Goal: Task Accomplishment & Management: Use online tool/utility

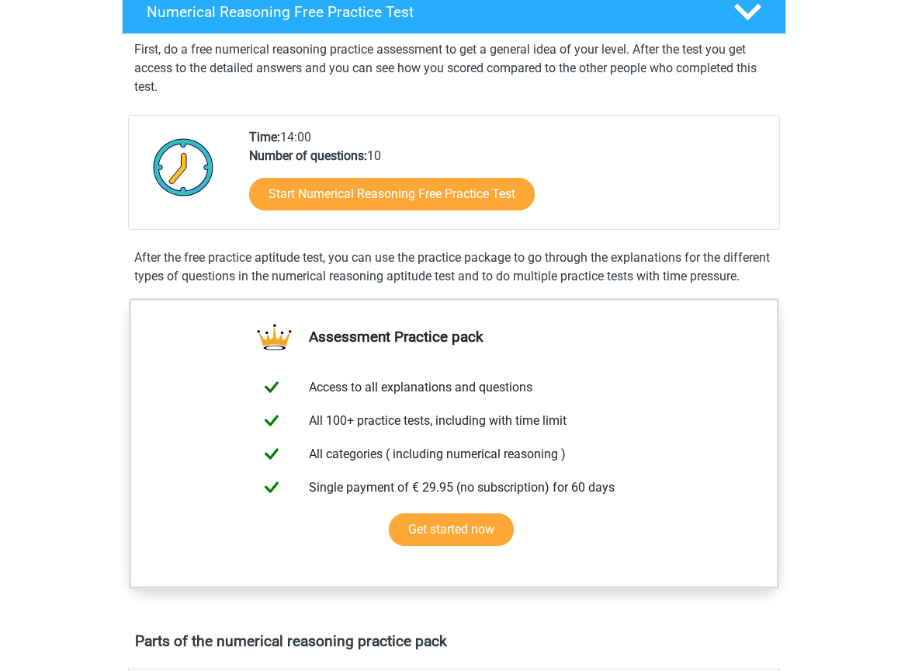
scroll to position [294, 0]
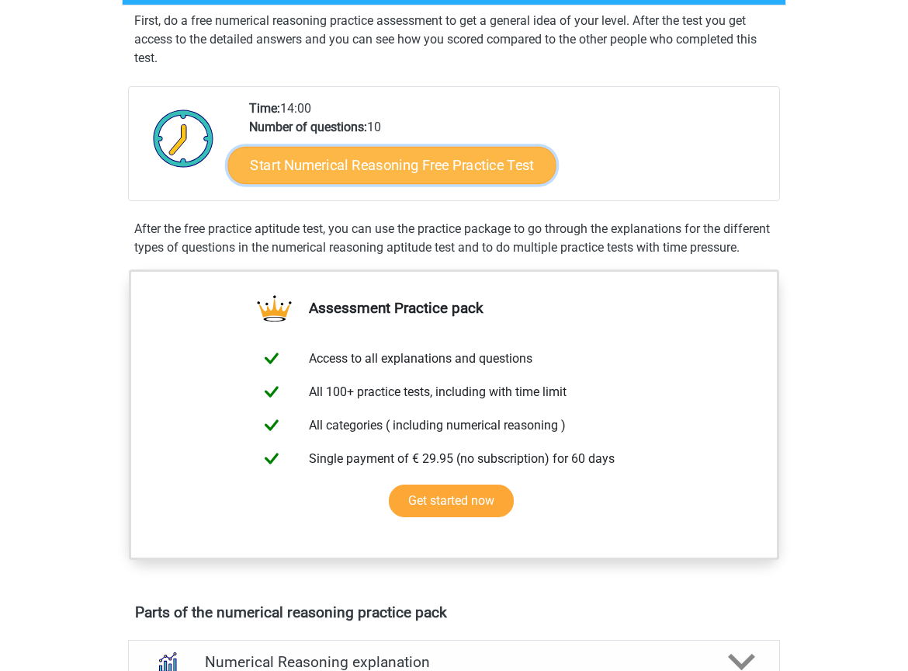
click at [429, 177] on link "Start Numerical Reasoning Free Practice Test" at bounding box center [392, 164] width 328 height 37
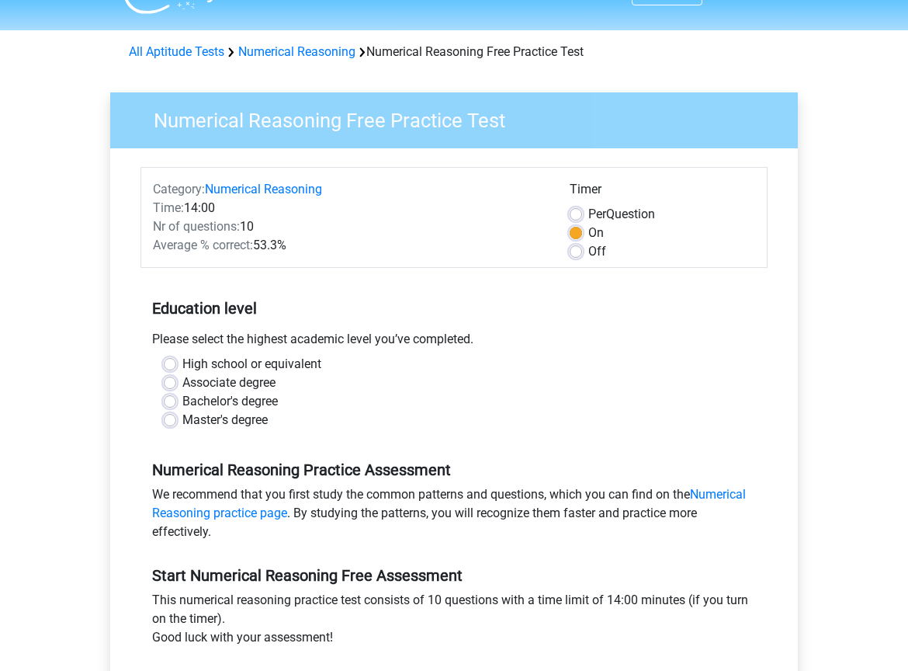
scroll to position [263, 0]
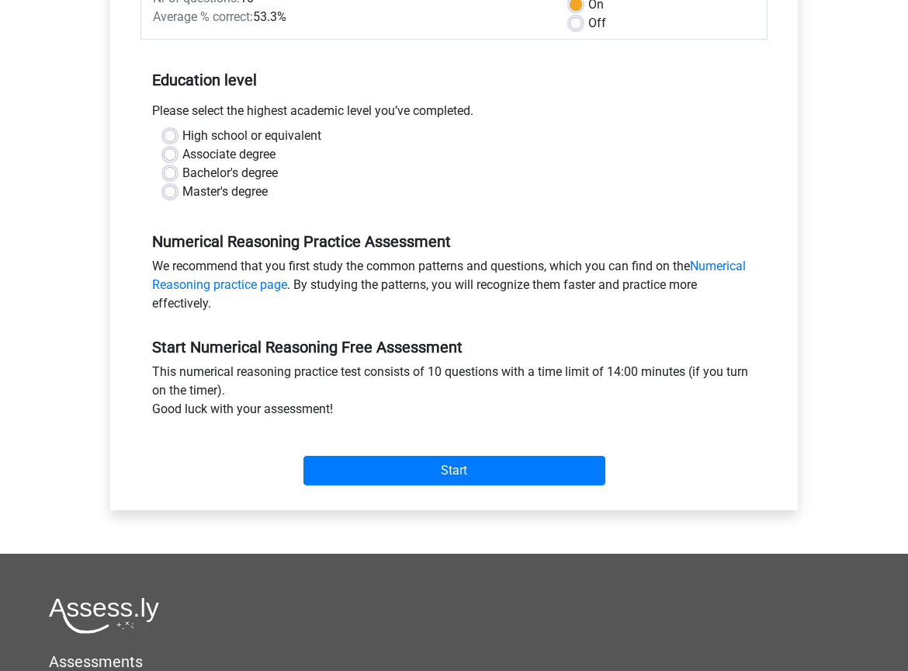
click at [238, 164] on label "Bachelor's degree" at bounding box center [229, 173] width 95 height 19
click at [176, 164] on input "Bachelor's degree" at bounding box center [170, 172] width 12 height 16
radio input "true"
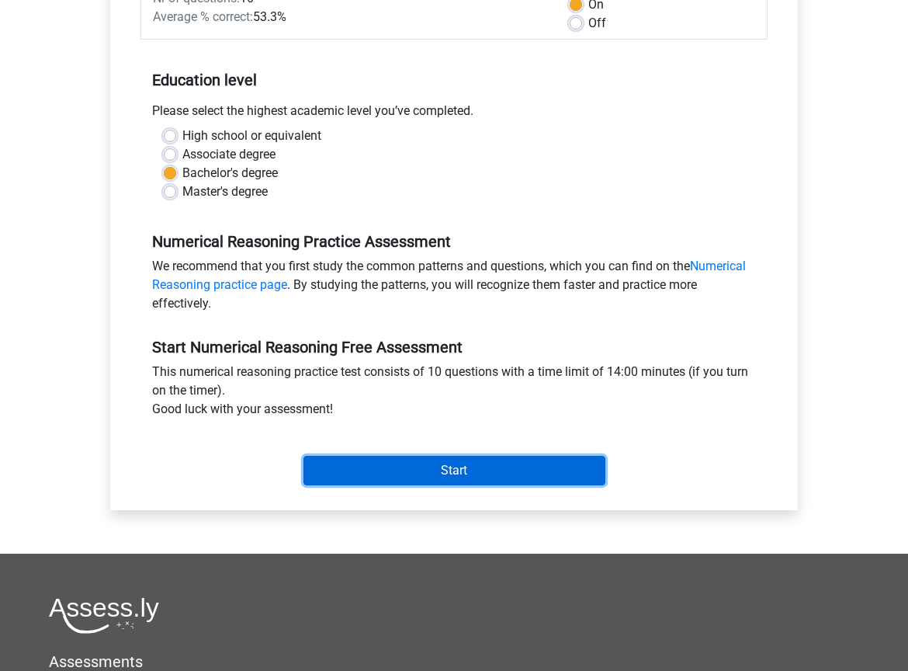
click at [408, 475] on input "Start" at bounding box center [455, 471] width 302 height 30
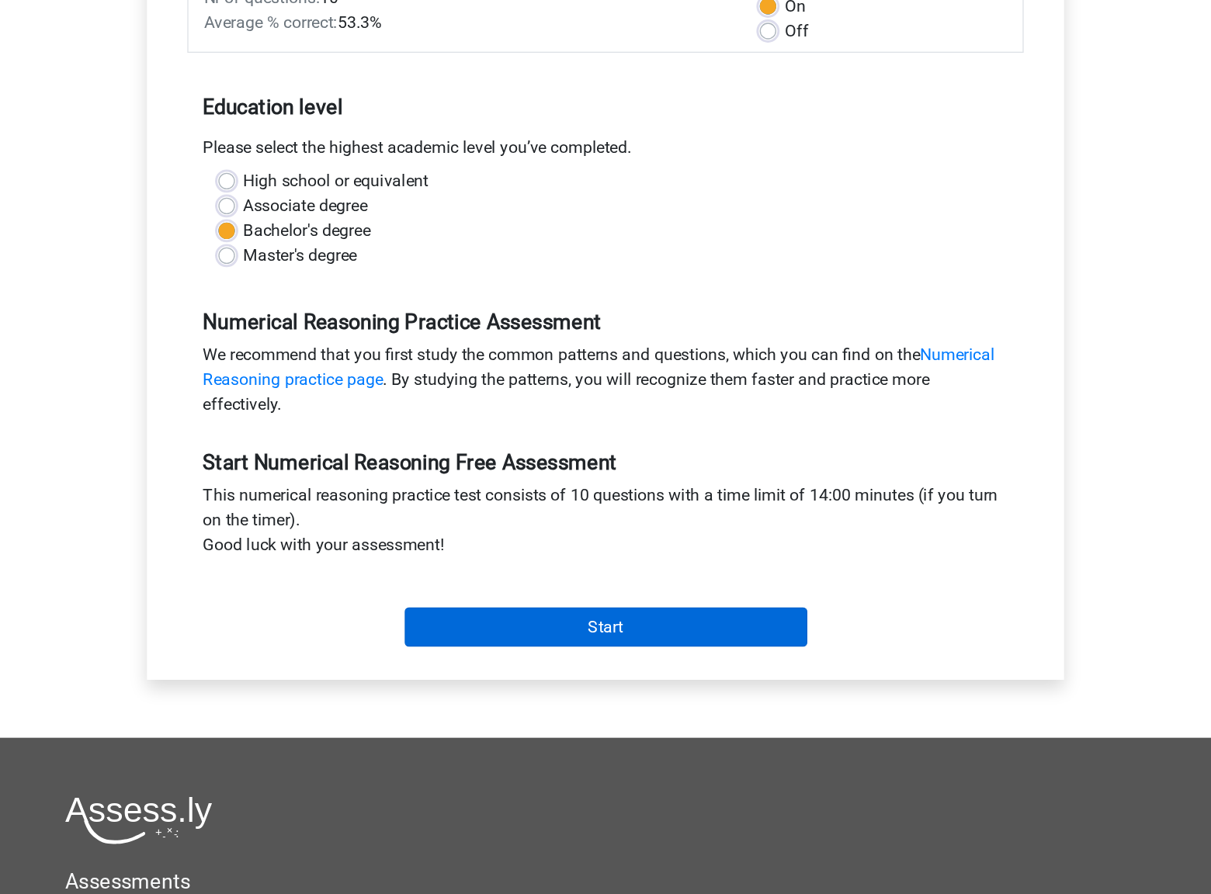
scroll to position [262, 0]
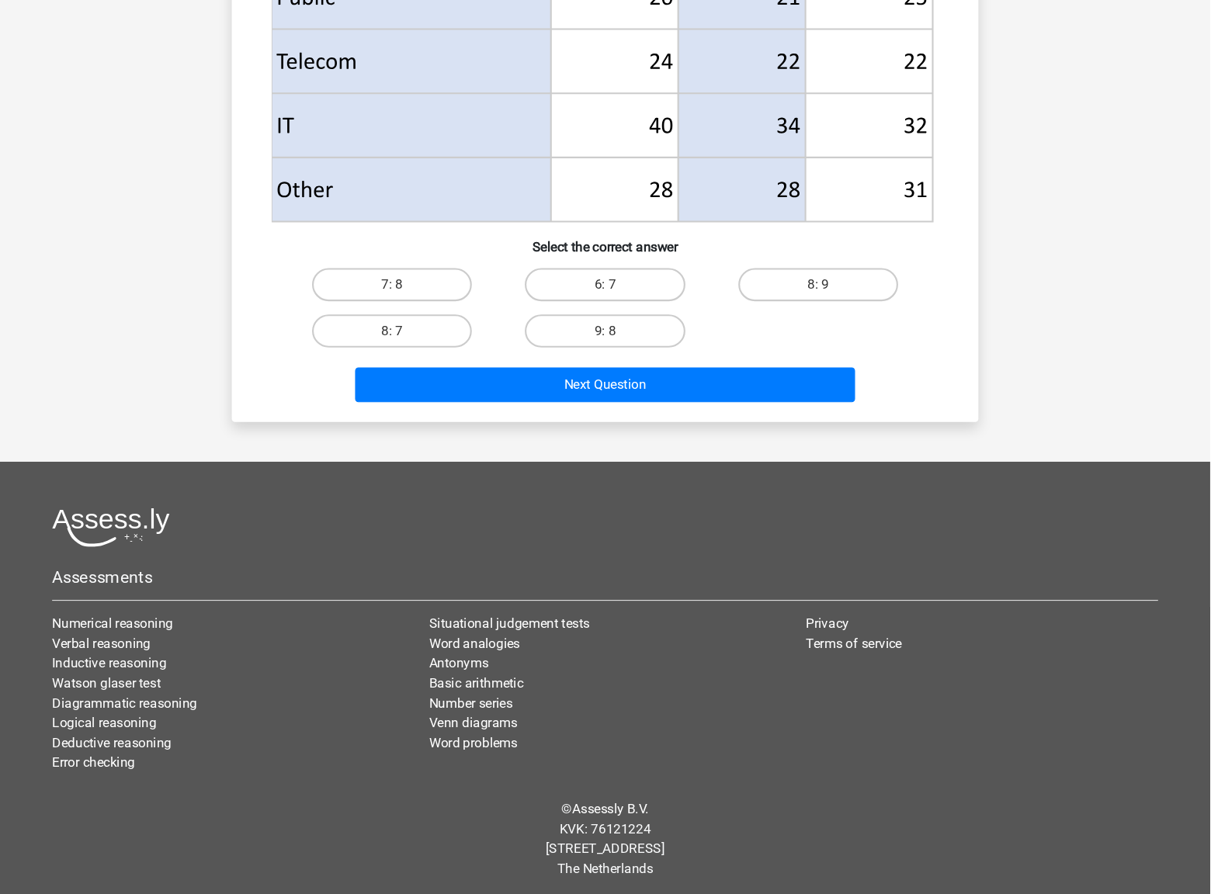
scroll to position [672, 0]
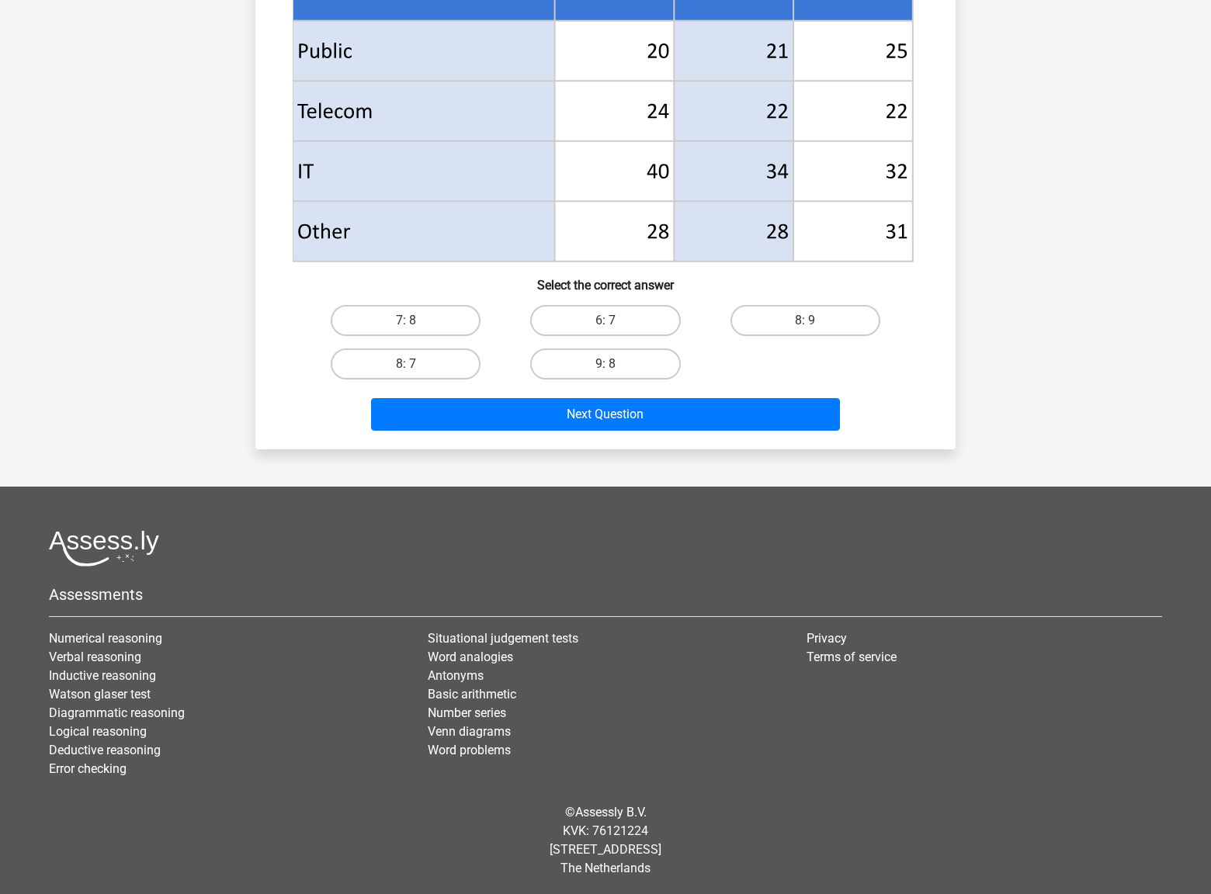
click at [908, 408] on div "Register Nederlands English" at bounding box center [605, 112] width 1211 height 1569
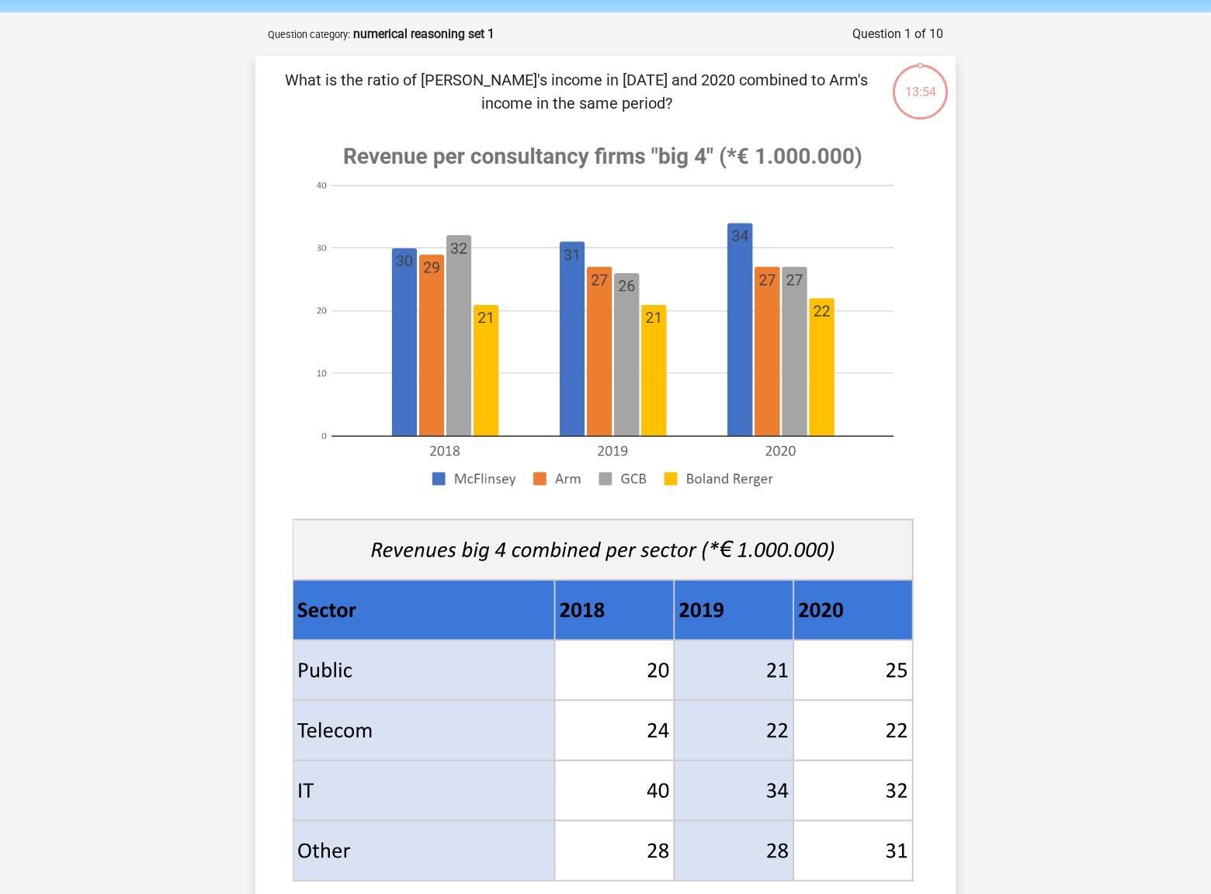
scroll to position [87, 0]
